Goal: Navigation & Orientation: Find specific page/section

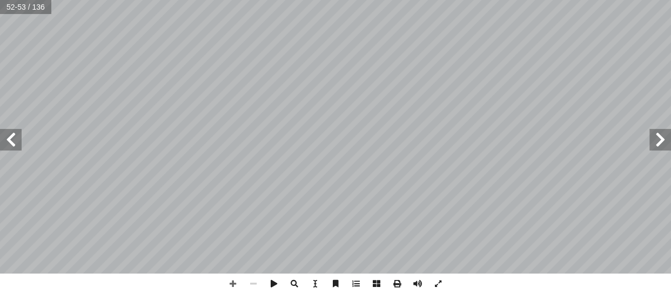
click at [661, 139] on span at bounding box center [660, 140] width 22 height 22
